Goal: Use online tool/utility: Utilize a website feature to perform a specific function

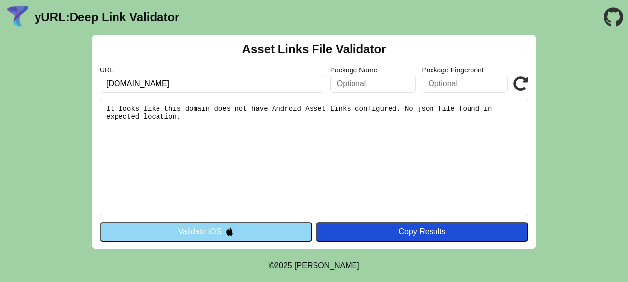
click at [371, 85] on input "text" at bounding box center [373, 84] width 86 height 18
click button "Validate" at bounding box center [0, 0] width 0 height 0
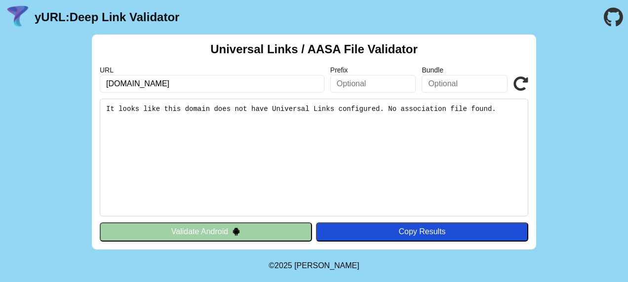
click at [236, 228] on img at bounding box center [236, 232] width 8 height 8
